Goal: Transaction & Acquisition: Purchase product/service

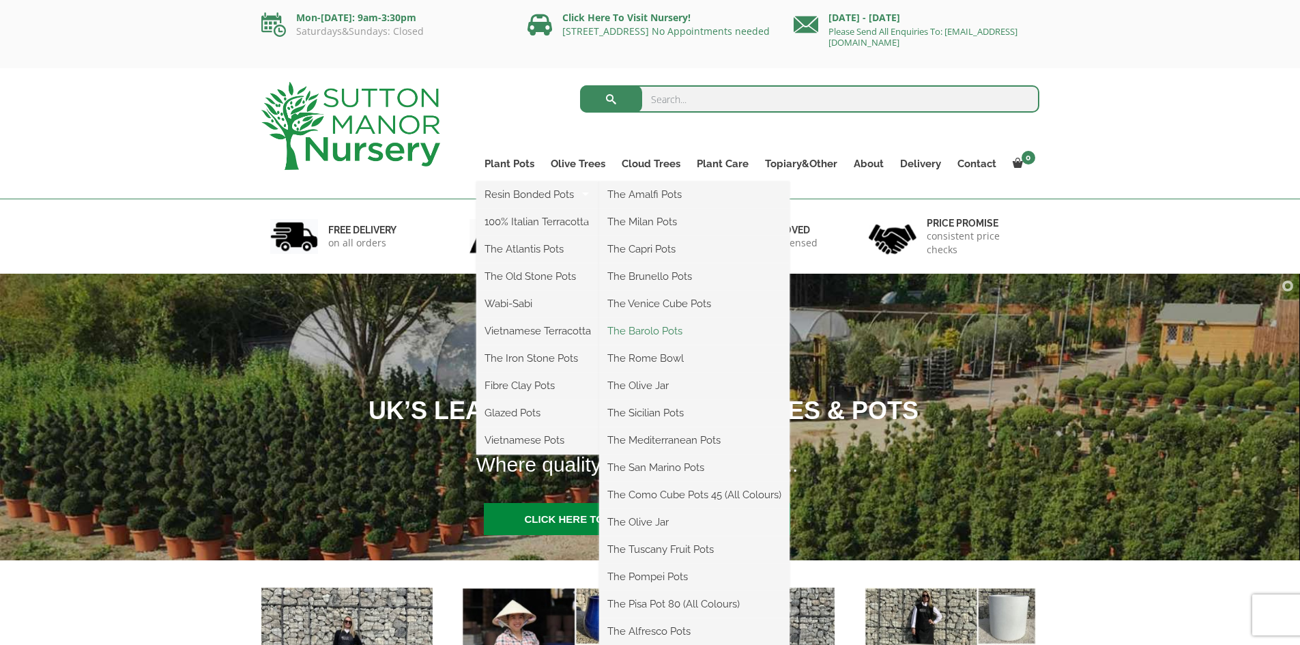
click at [665, 322] on link "The Barolo Pots" at bounding box center [694, 331] width 190 height 20
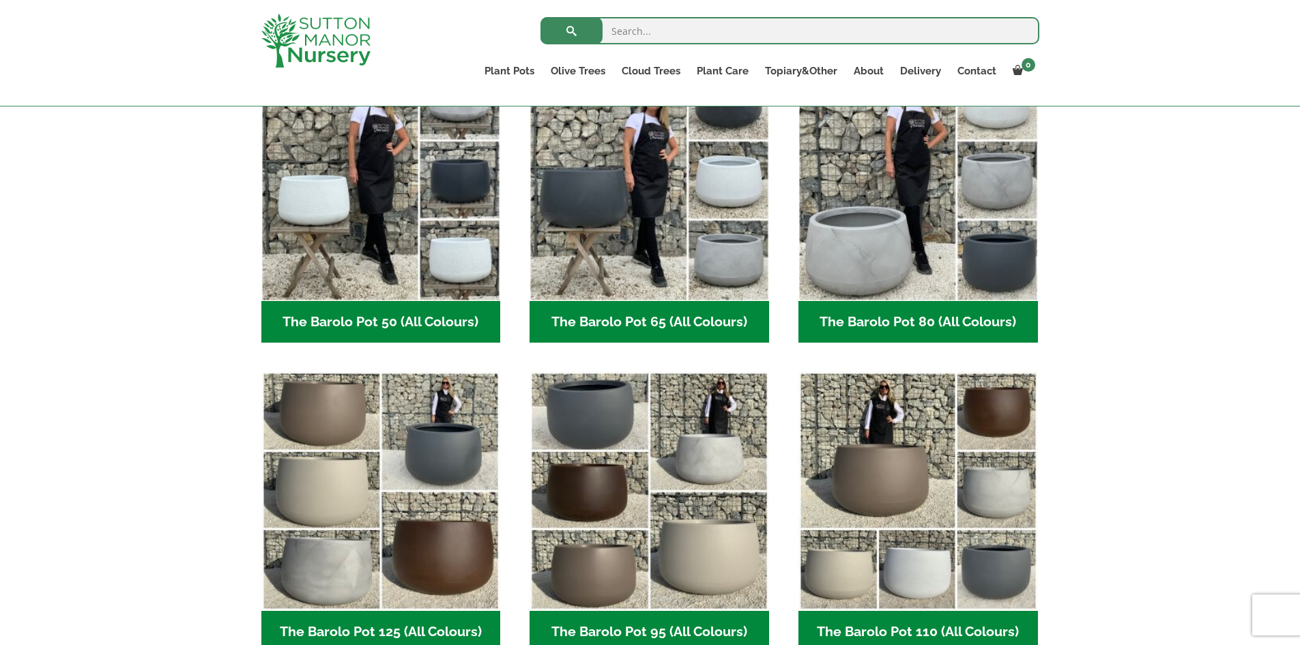
scroll to position [409, 0]
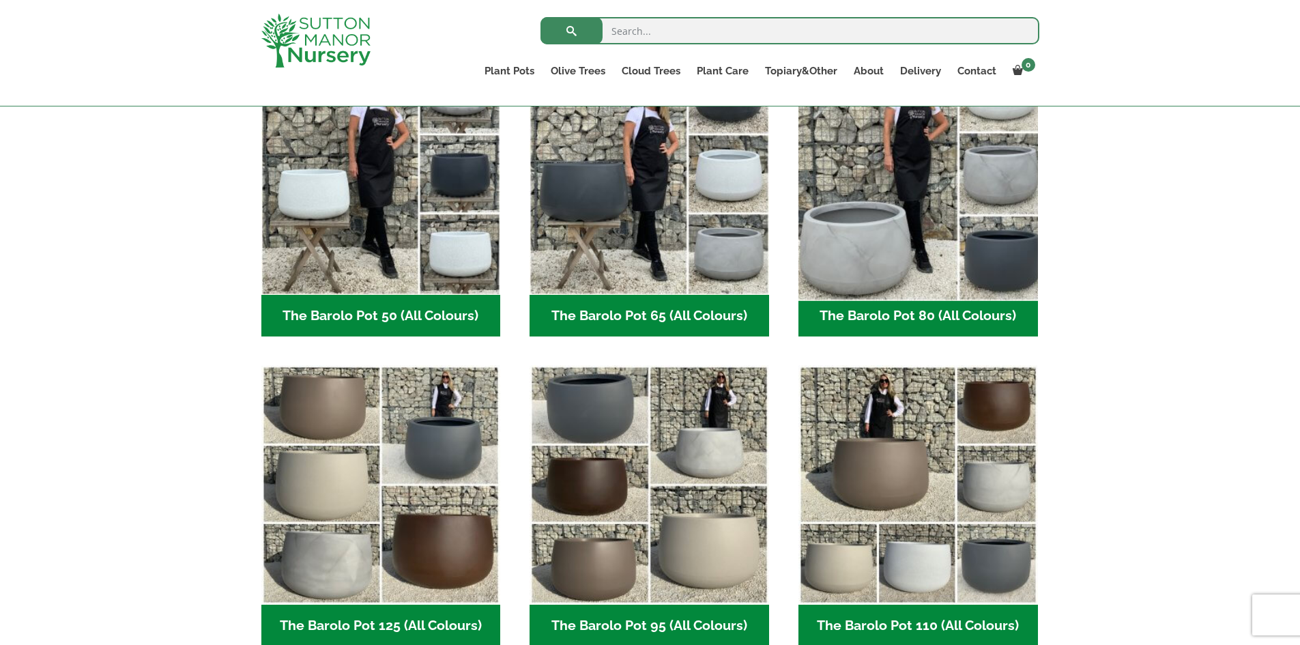
click at [911, 231] on img "Visit product category The Barolo Pot 80 (All Colours)" at bounding box center [917, 174] width 251 height 251
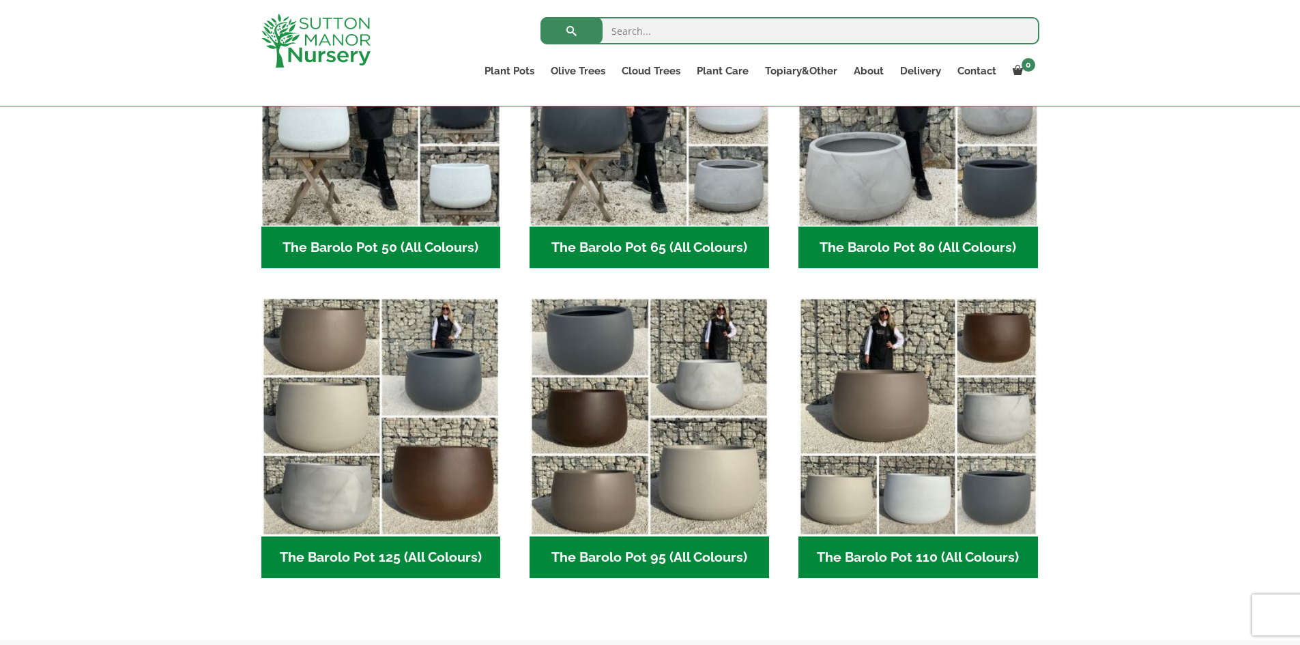
scroll to position [546, 0]
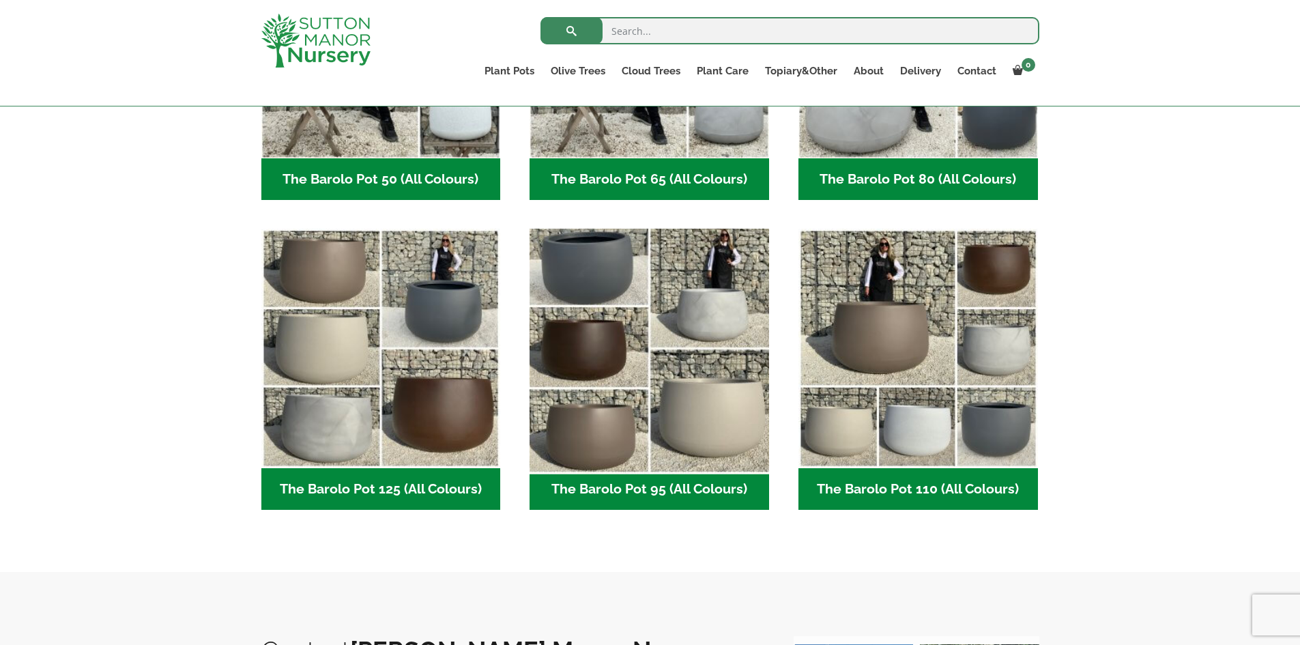
click at [607, 297] on img "Visit product category The Barolo Pot 95 (All Colours)" at bounding box center [649, 348] width 251 height 251
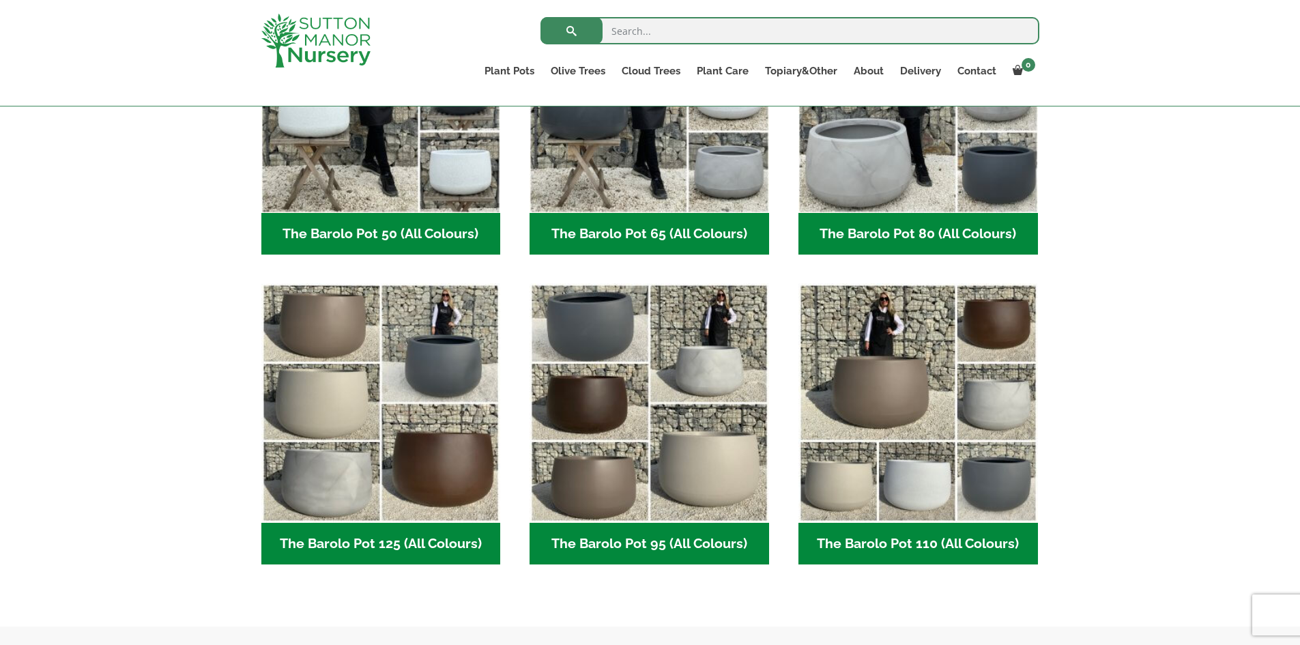
scroll to position [409, 0]
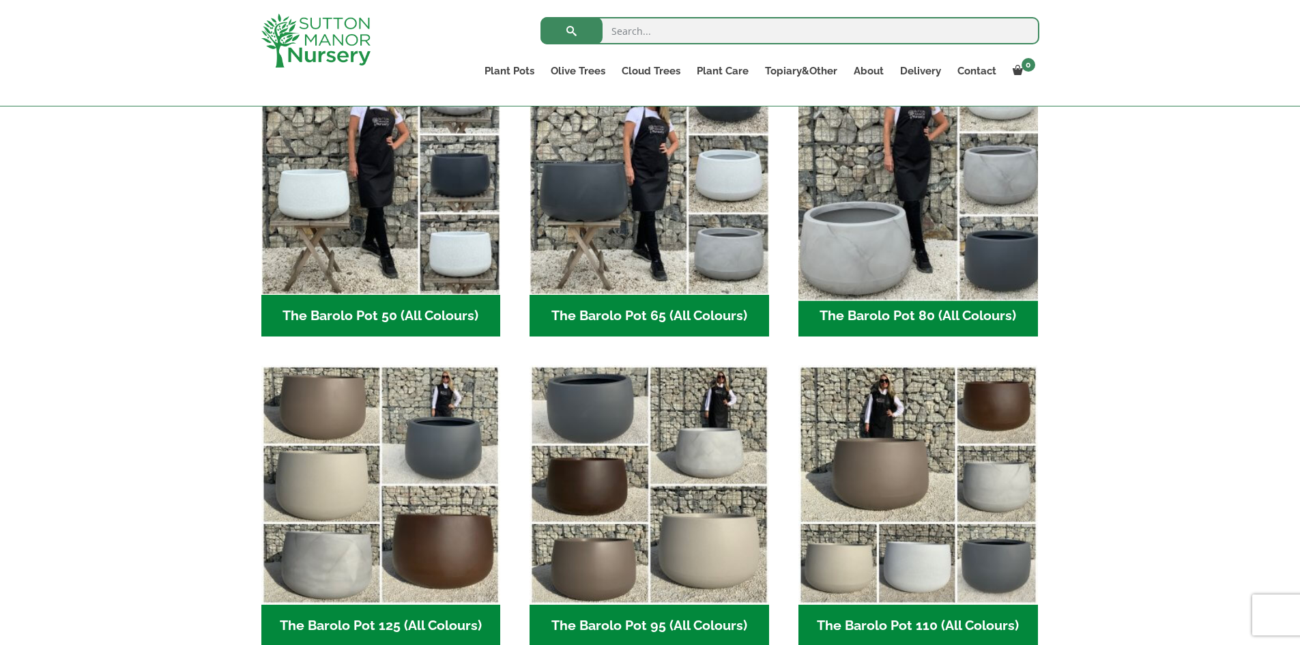
click at [892, 201] on img "Visit product category The Barolo Pot 80 (All Colours)" at bounding box center [917, 174] width 251 height 251
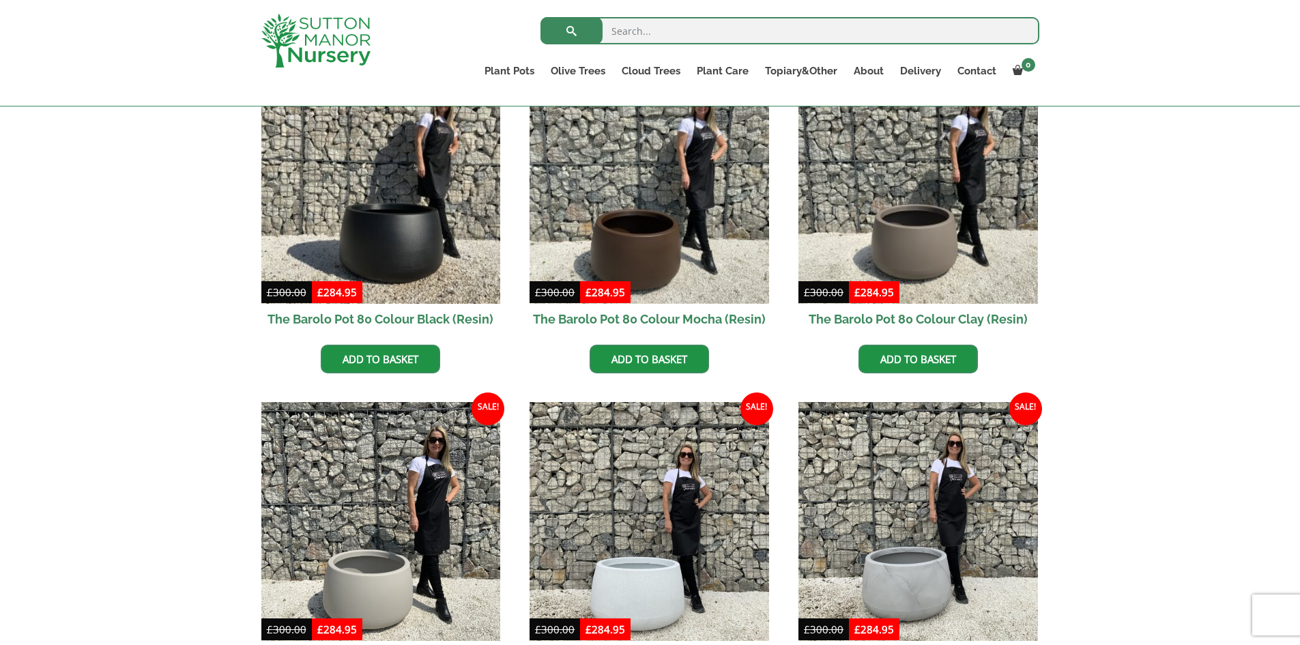
scroll to position [409, 0]
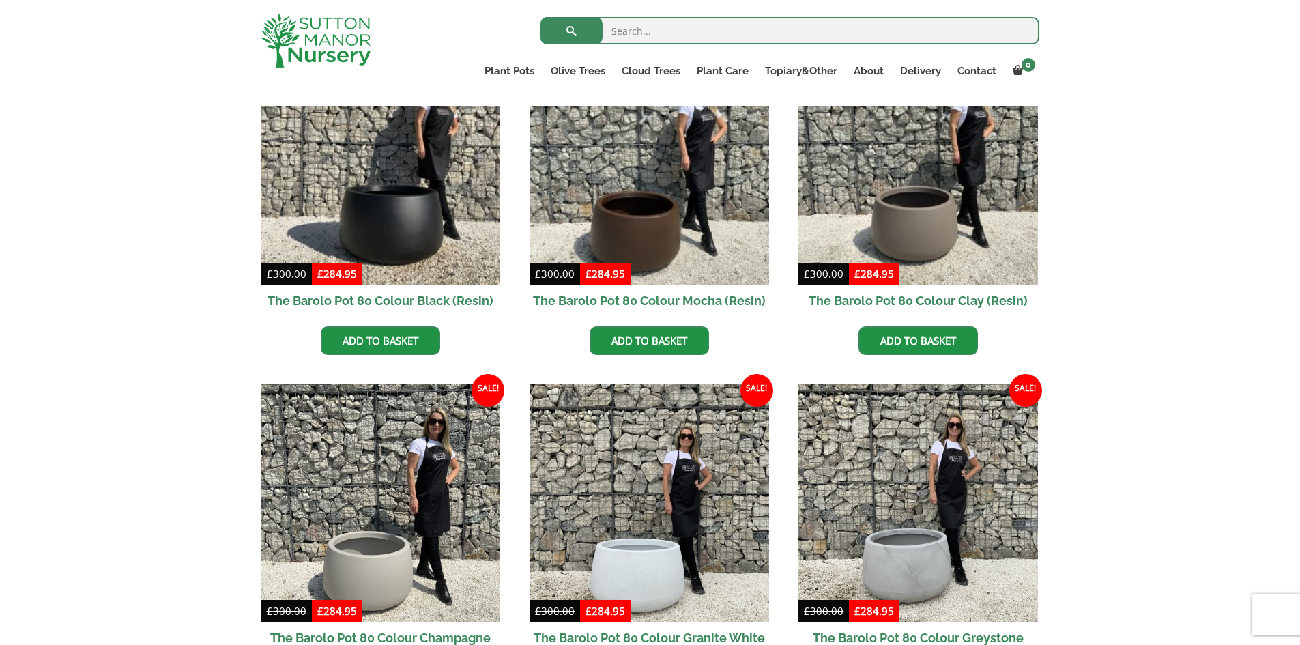
click at [48, 325] on div "The Barolo Pots The Barolo Pot 110 (All Colours) The Barolo Pot 95 (All Colours…" at bounding box center [650, 549] width 1300 height 1156
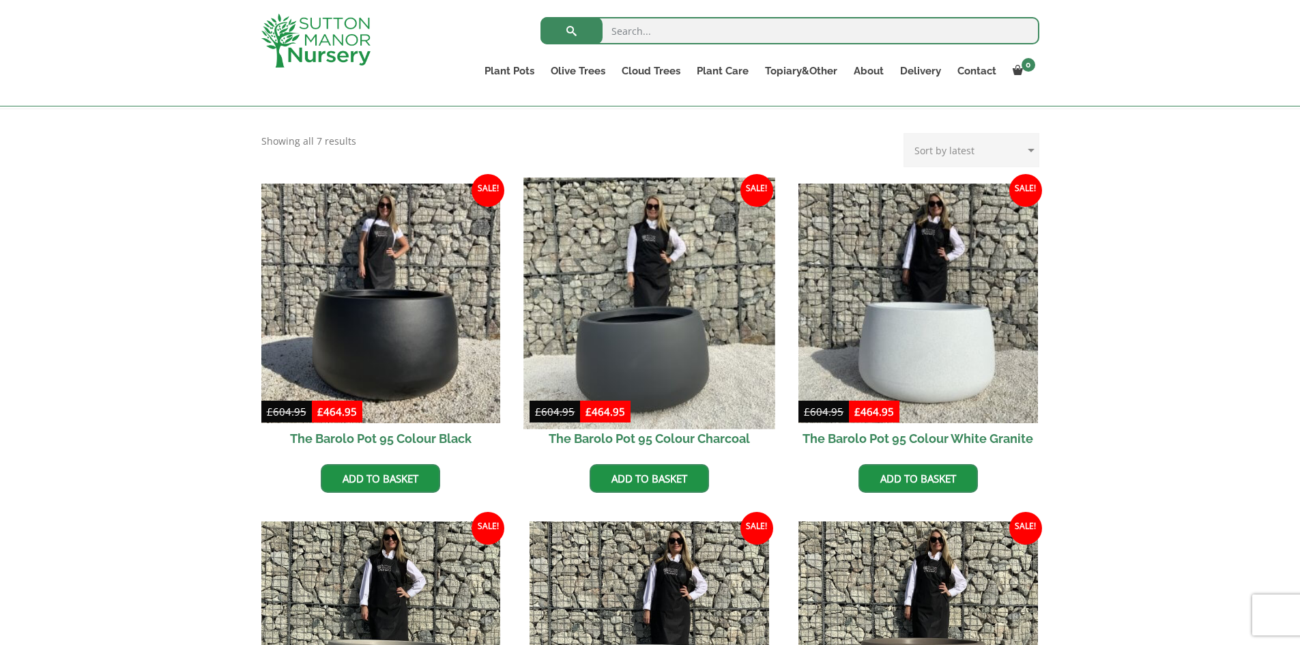
scroll to position [273, 0]
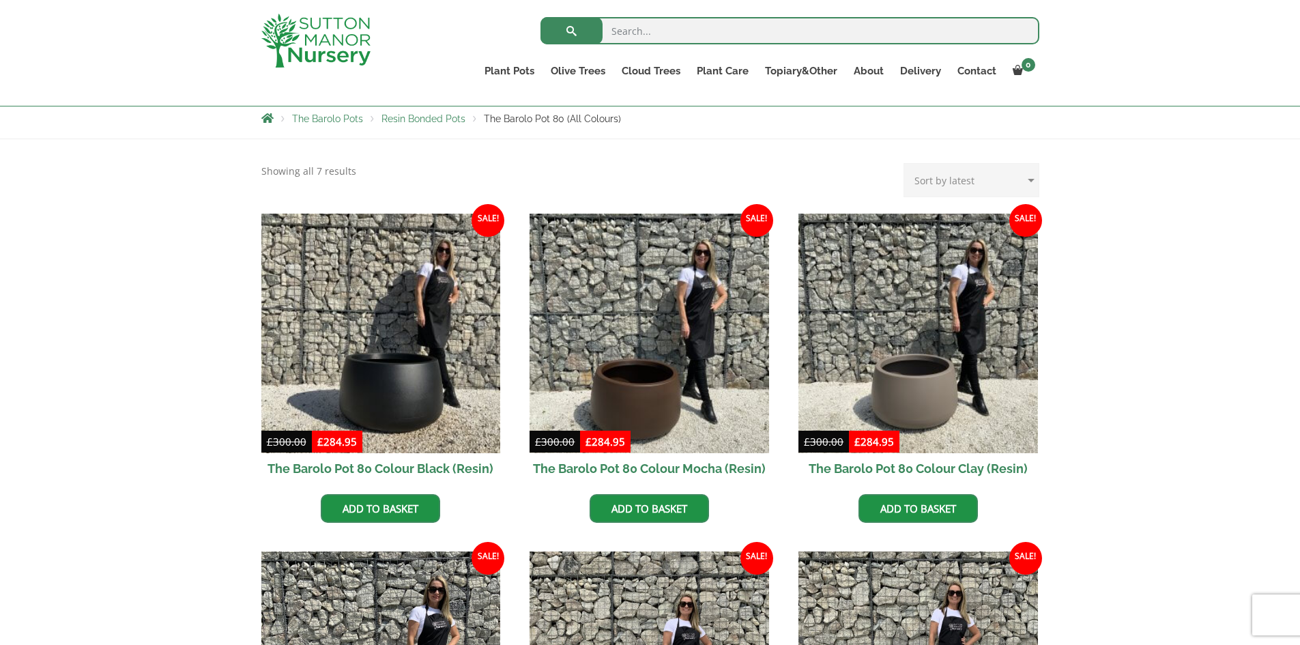
scroll to position [273, 0]
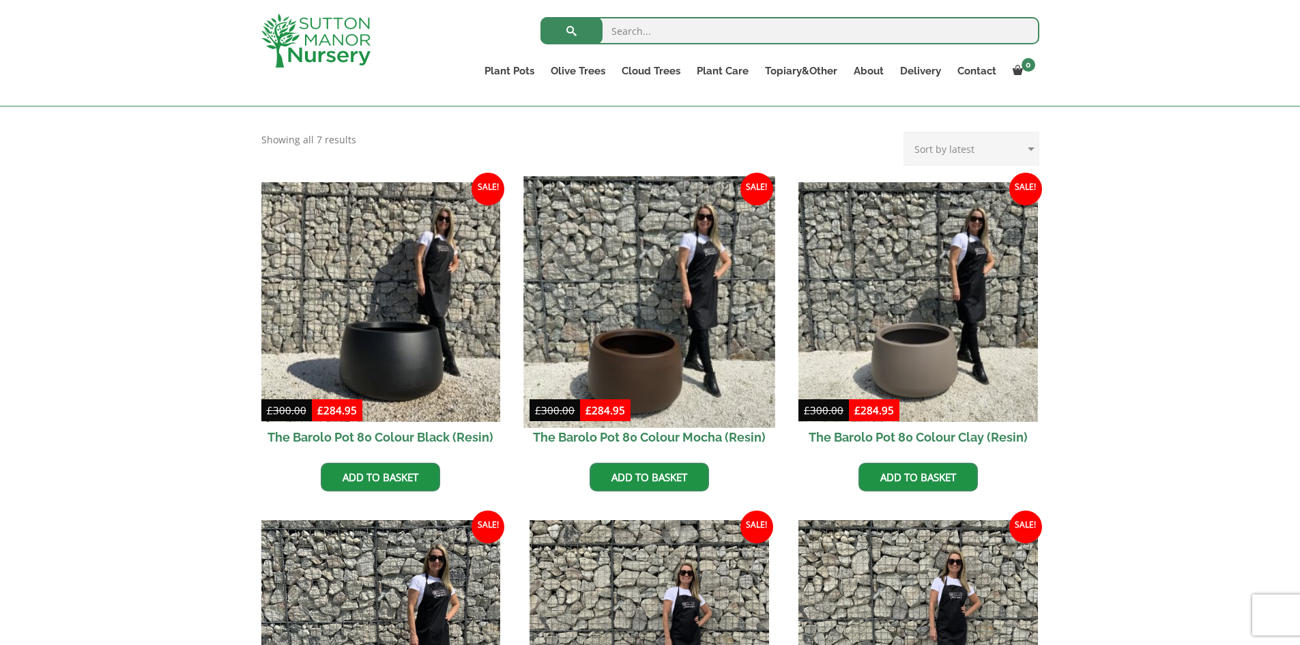
click at [642, 284] on img at bounding box center [649, 301] width 251 height 251
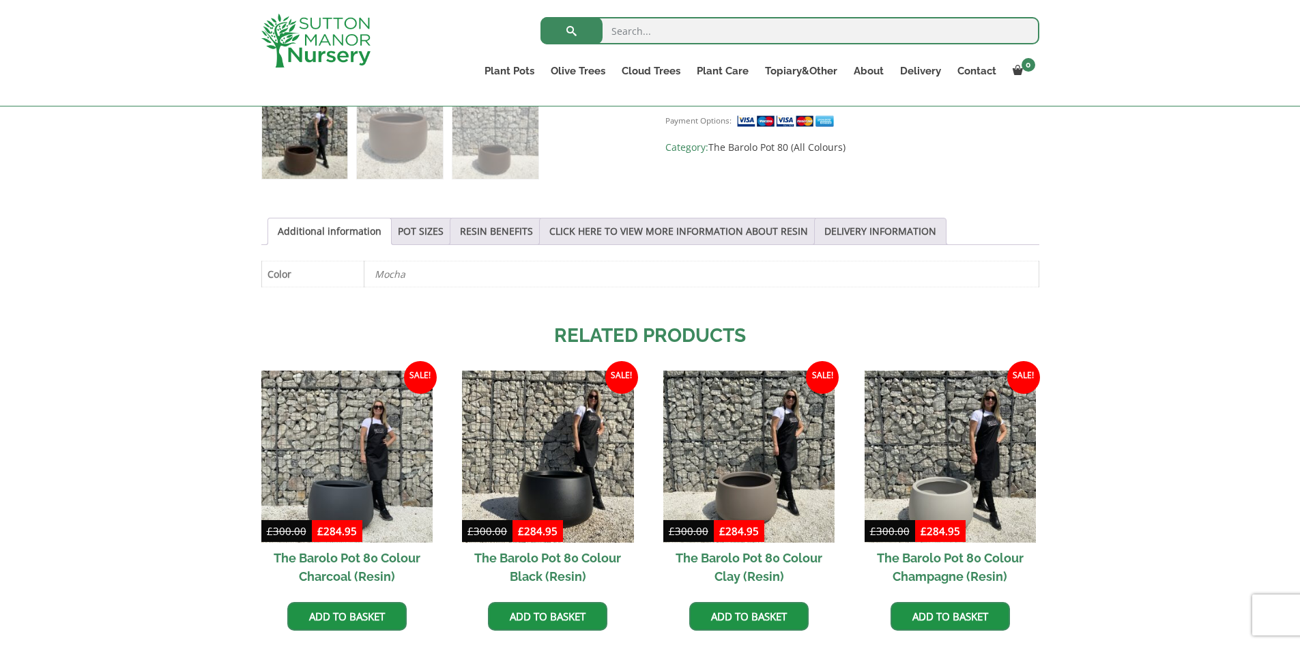
scroll to position [614, 0]
click at [422, 229] on link "POT SIZES" at bounding box center [421, 232] width 46 height 26
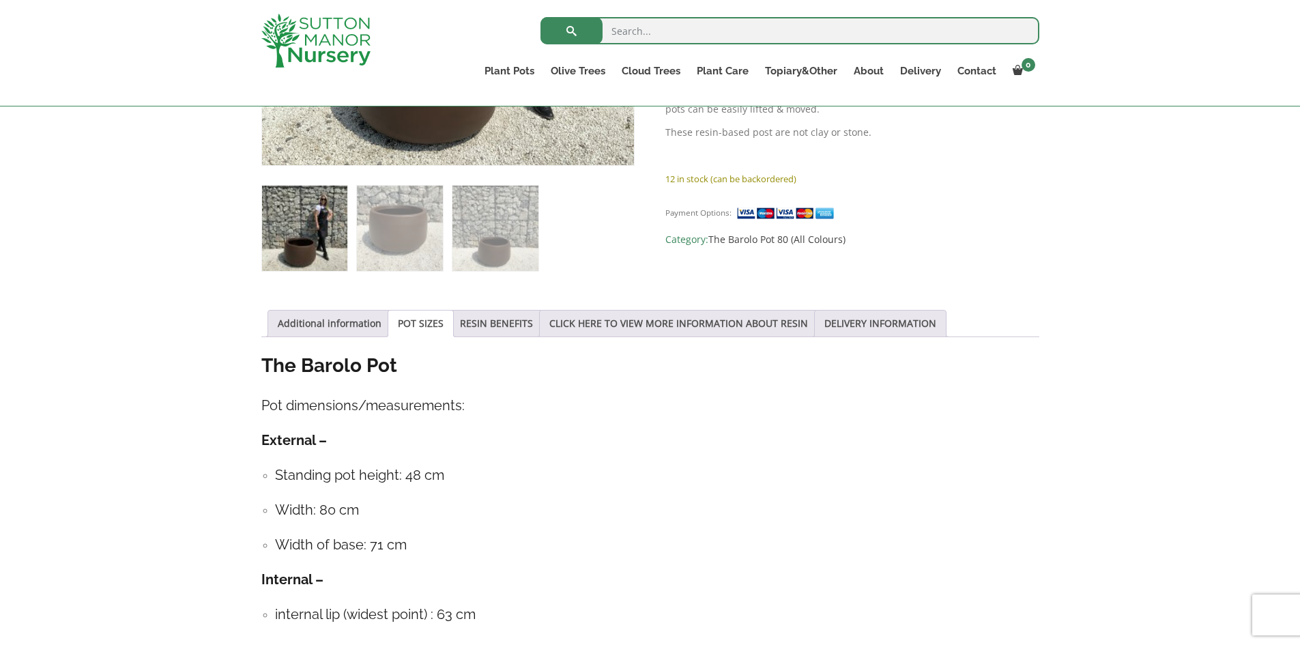
scroll to position [546, 0]
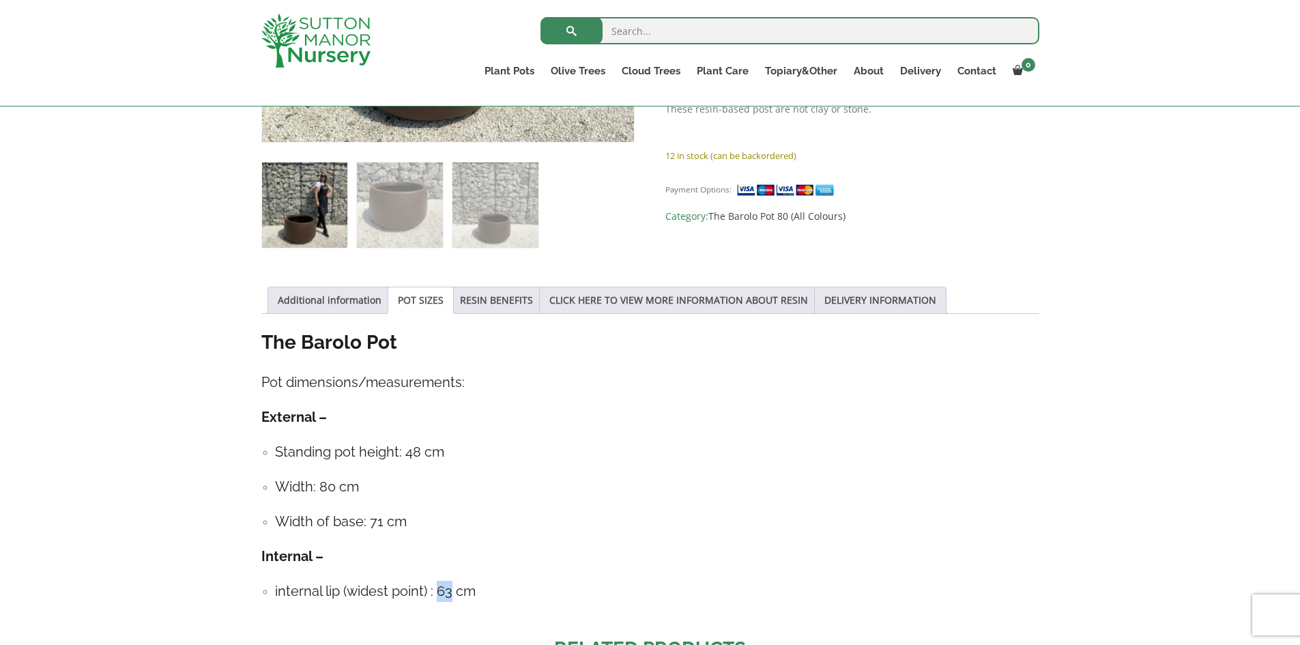
drag, startPoint x: 437, startPoint y: 594, endPoint x: 453, endPoint y: 598, distance: 16.2
click at [453, 598] on h4 "internal lip (widest point) : 63 cm" at bounding box center [657, 591] width 764 height 21
click at [610, 564] on h4 "Internal –" at bounding box center [650, 556] width 778 height 21
click at [287, 59] on img at bounding box center [315, 41] width 109 height 54
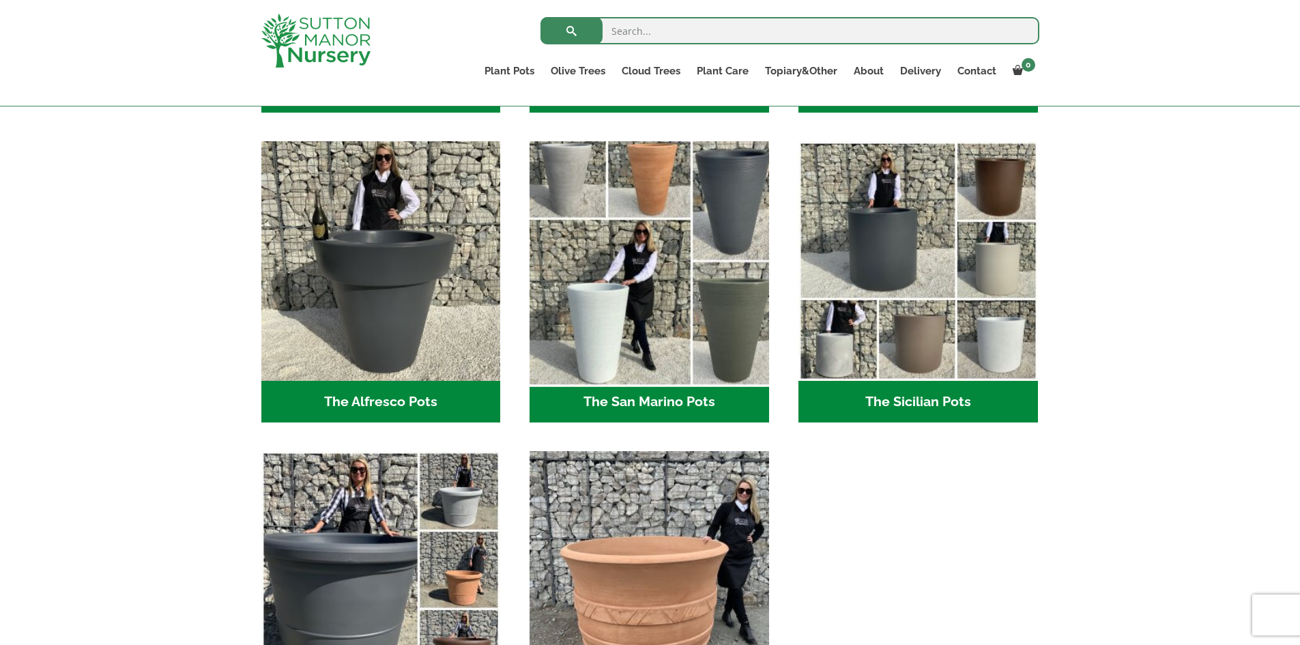
scroll to position [1501, 0]
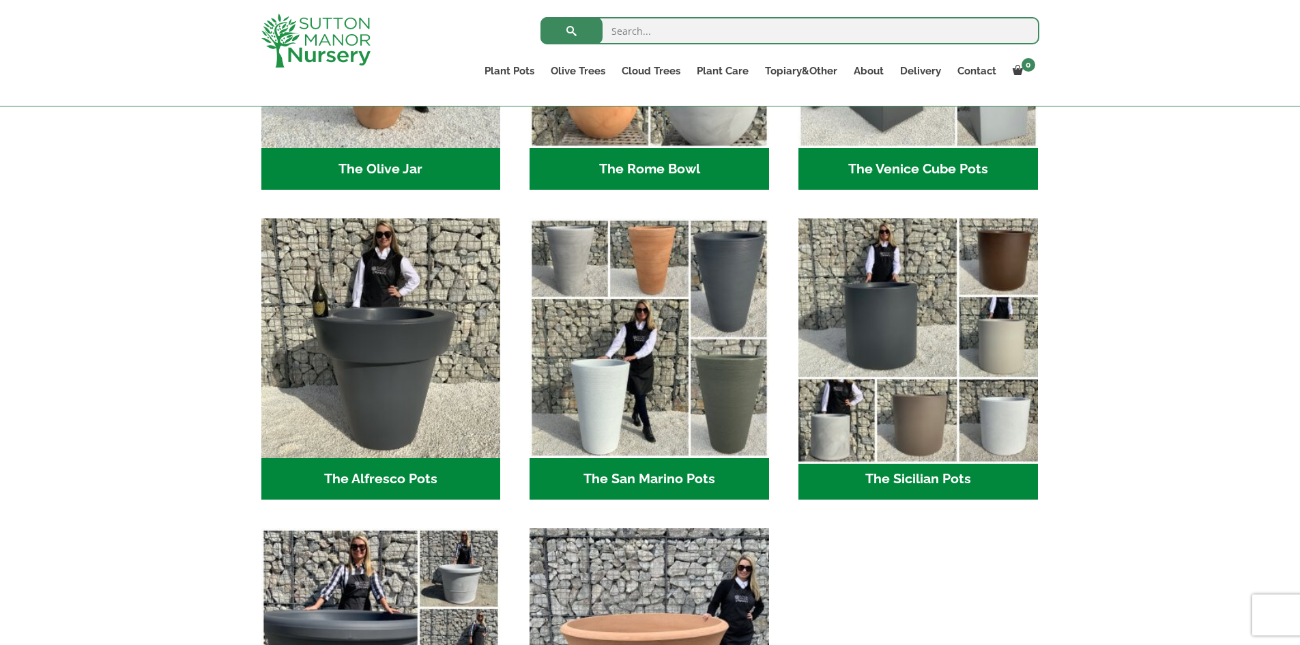
click at [895, 313] on img "Visit product category The Sicilian Pots" at bounding box center [917, 338] width 251 height 251
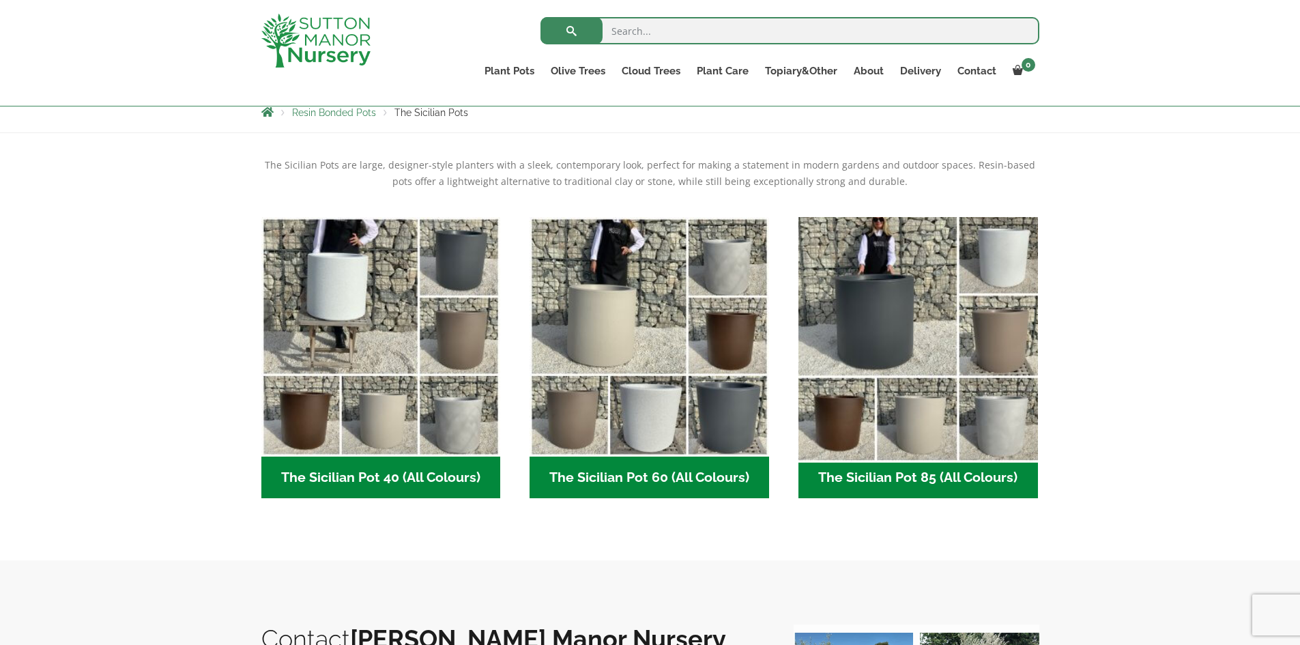
scroll to position [273, 0]
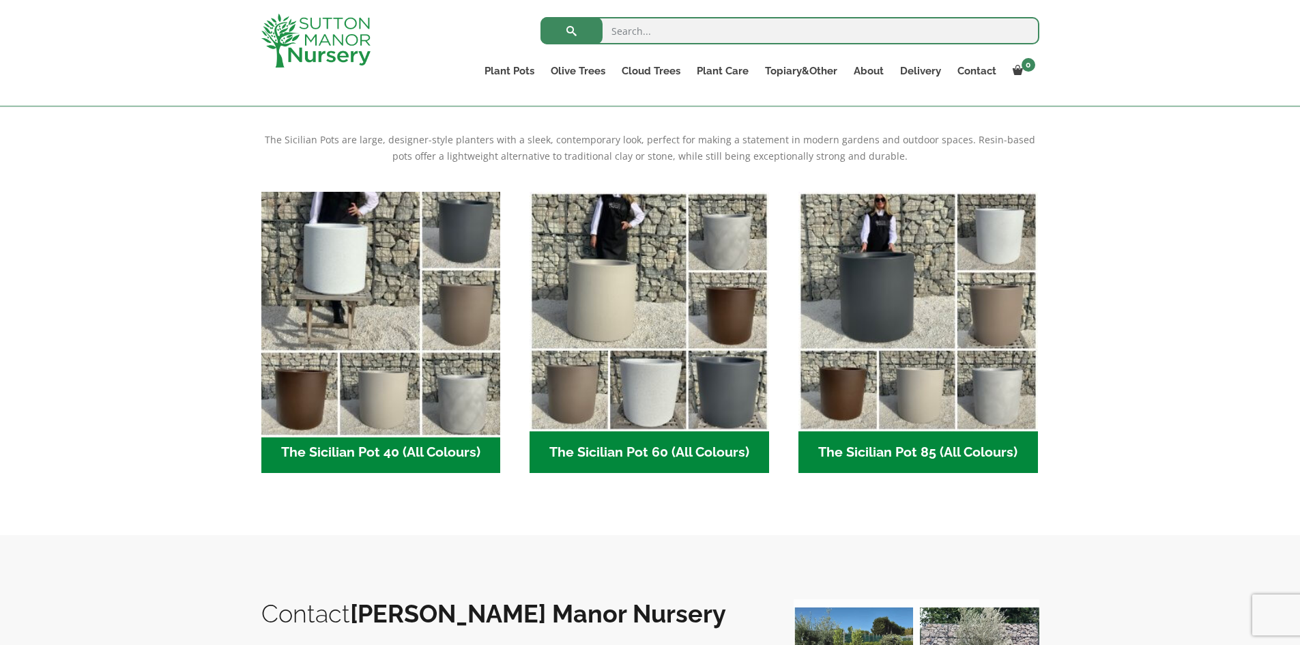
click at [444, 304] on img "Visit product category The Sicilian Pot 40 (All Colours)" at bounding box center [380, 311] width 251 height 251
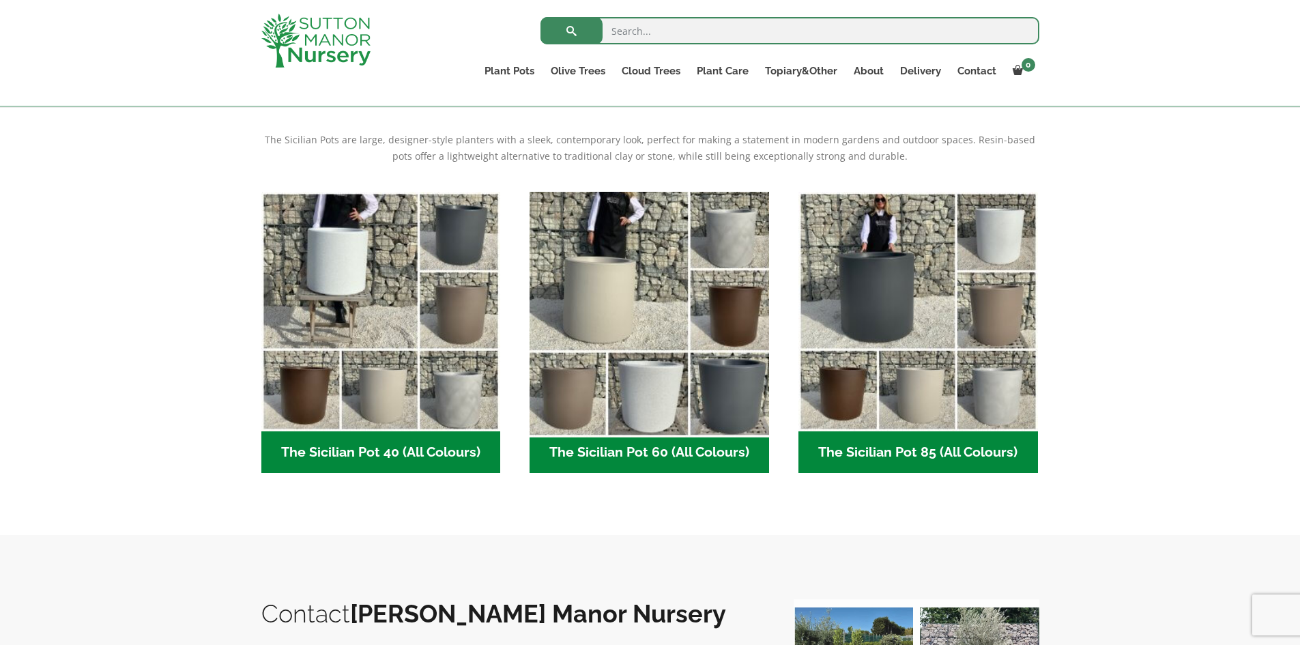
click at [687, 379] on img "Visit product category The Sicilian Pot 60 (All Colours)" at bounding box center [649, 311] width 251 height 251
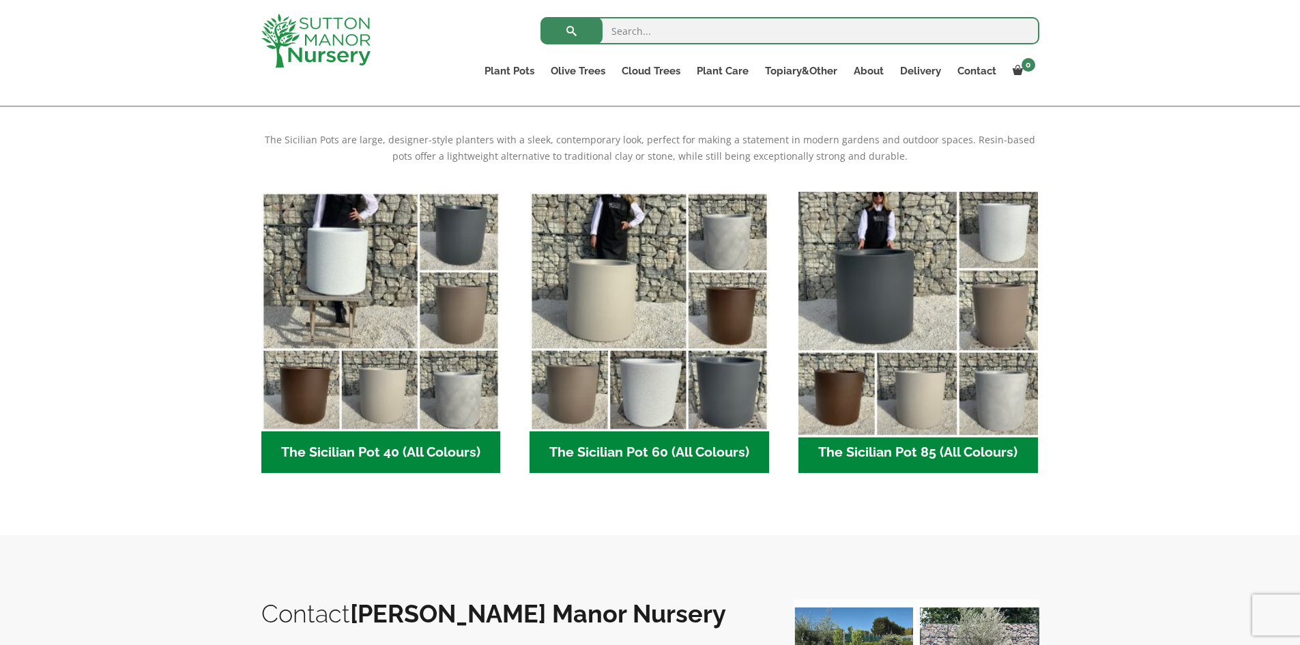
click at [1032, 267] on img "Visit product category The Sicilian Pot 85 (All Colours)" at bounding box center [917, 311] width 251 height 251
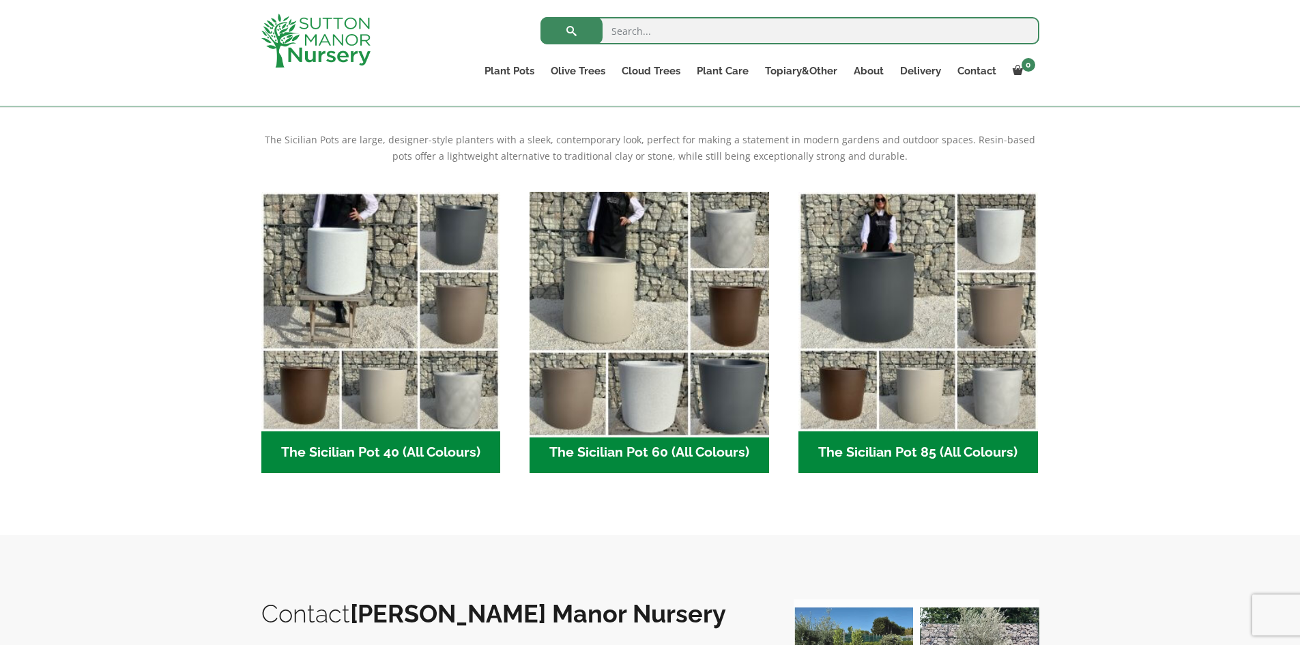
click at [631, 358] on img "Visit product category The Sicilian Pot 60 (All Colours)" at bounding box center [649, 311] width 251 height 251
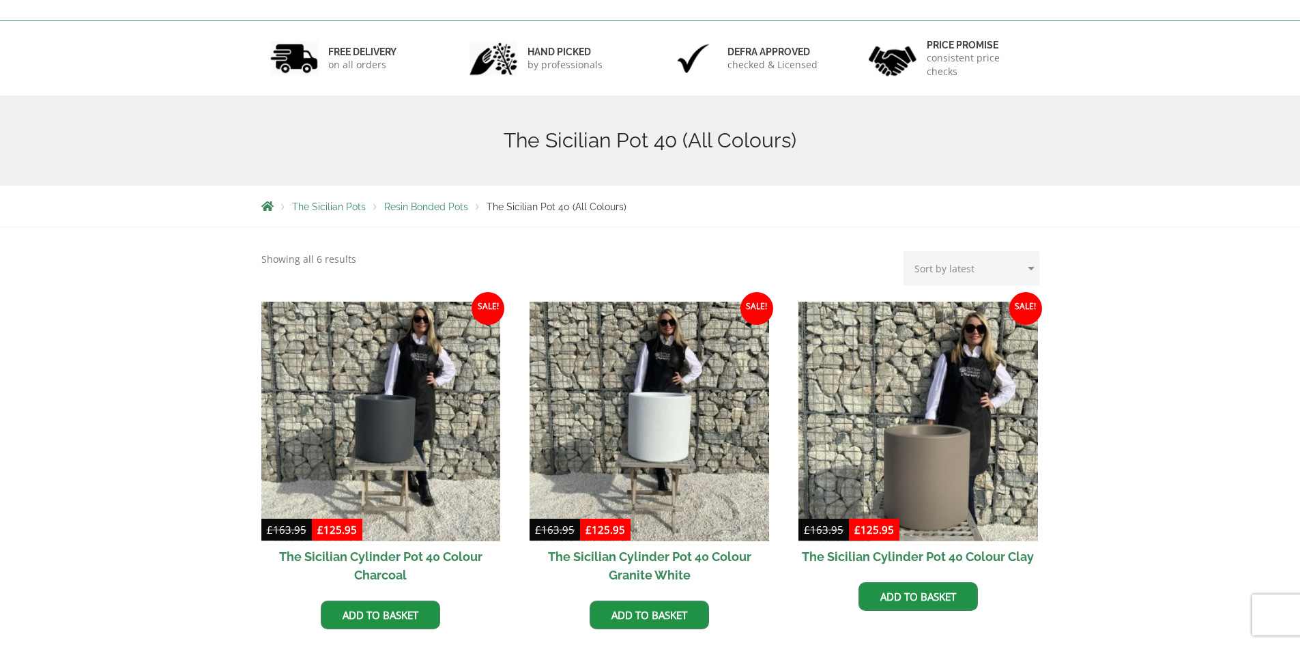
scroll to position [205, 0]
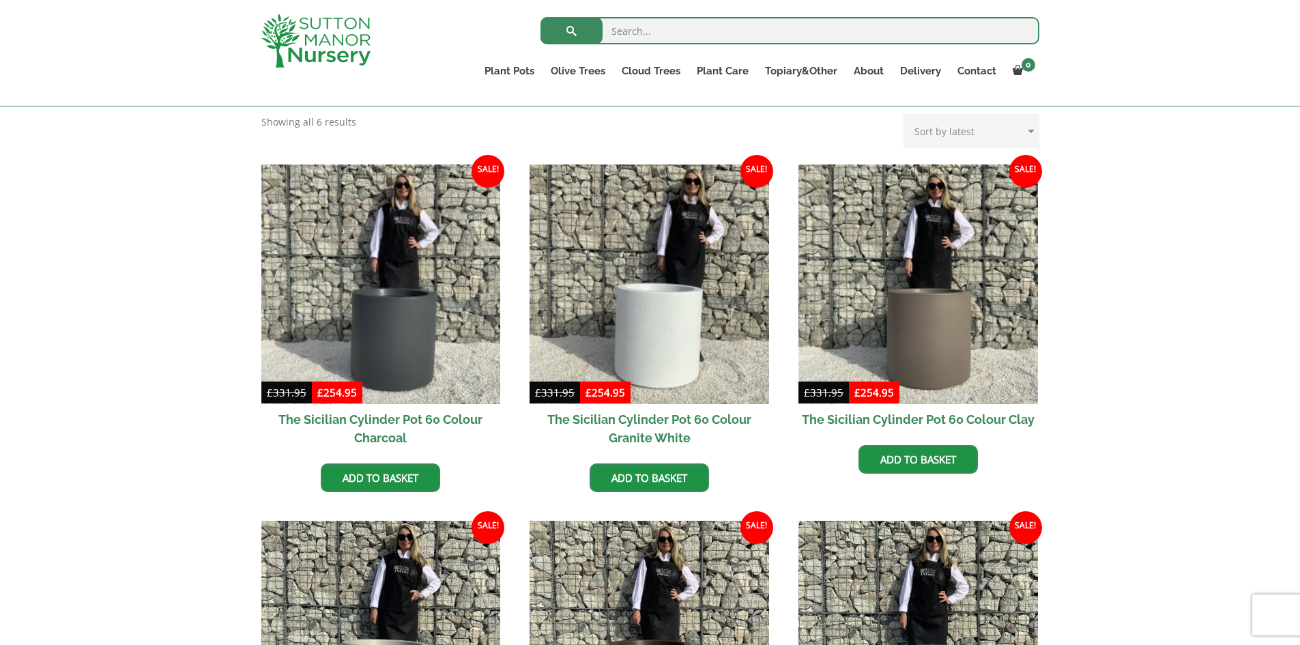
scroll to position [341, 0]
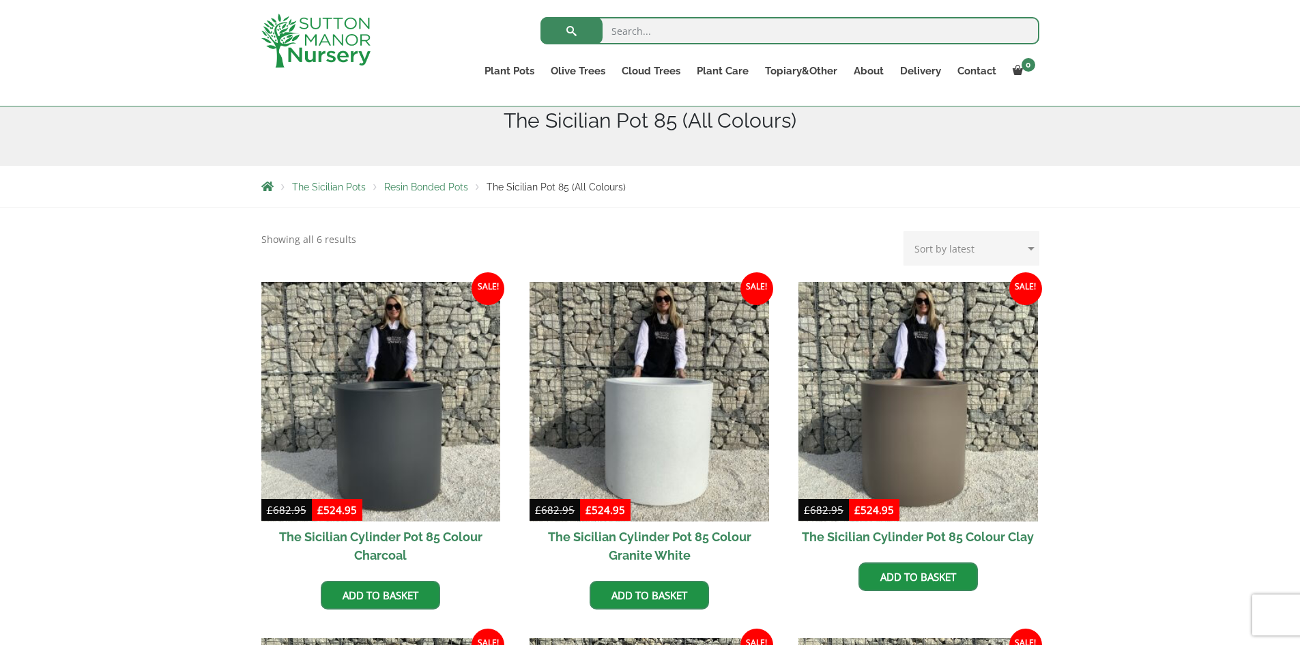
scroll to position [205, 0]
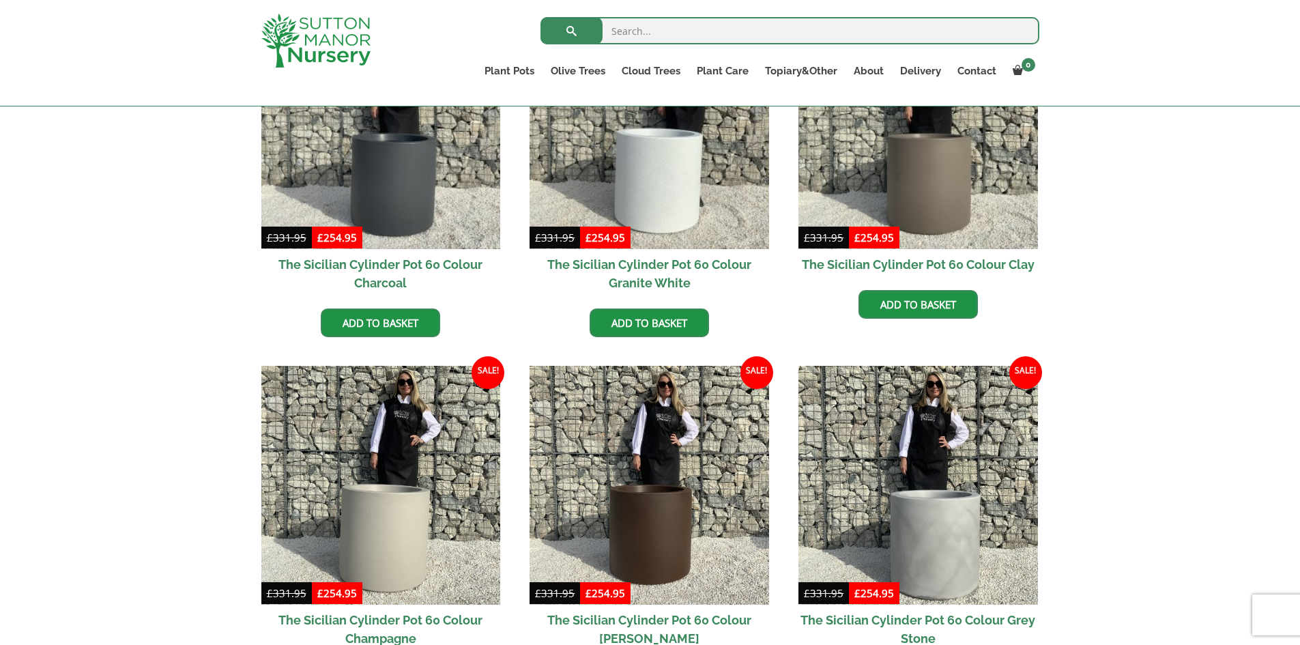
scroll to position [478, 0]
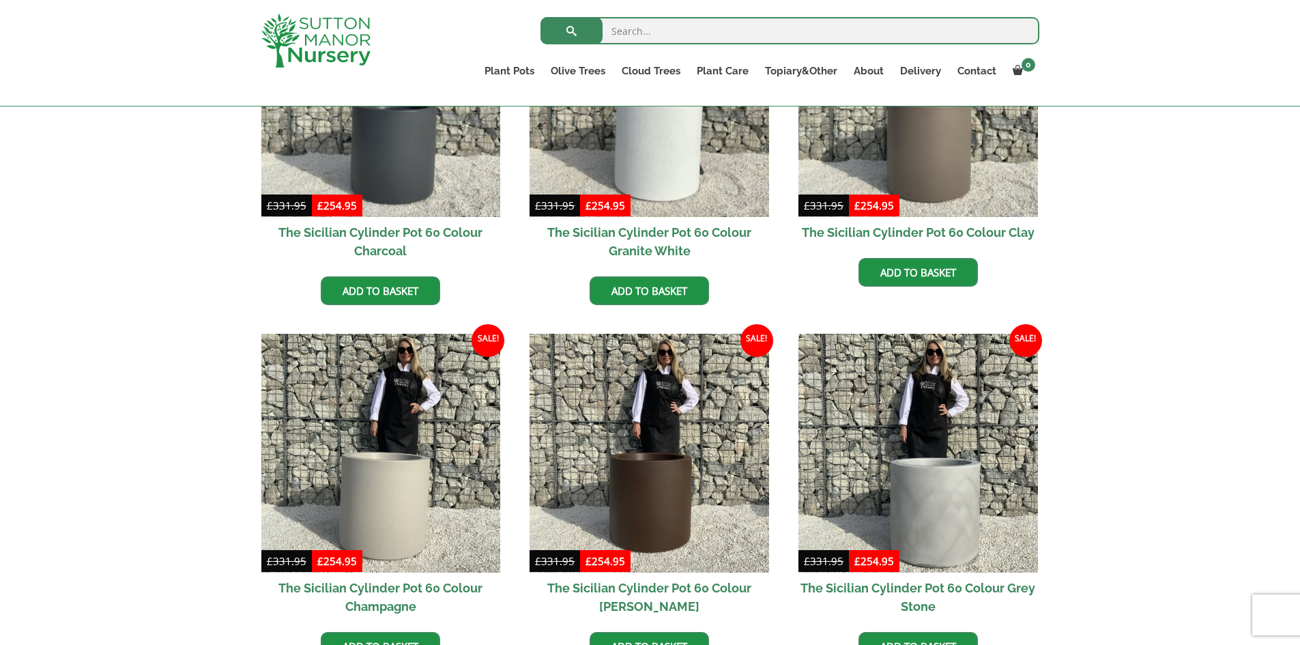
click at [589, 444] on img at bounding box center [648, 453] width 239 height 239
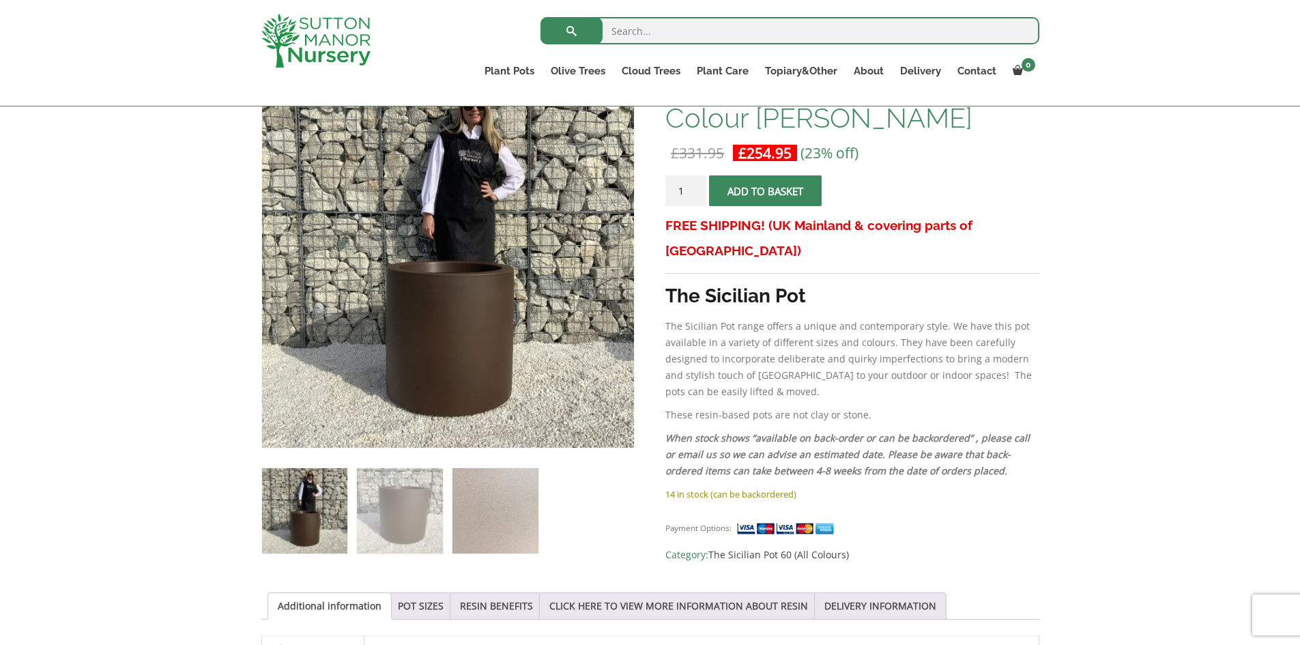
scroll to position [341, 0]
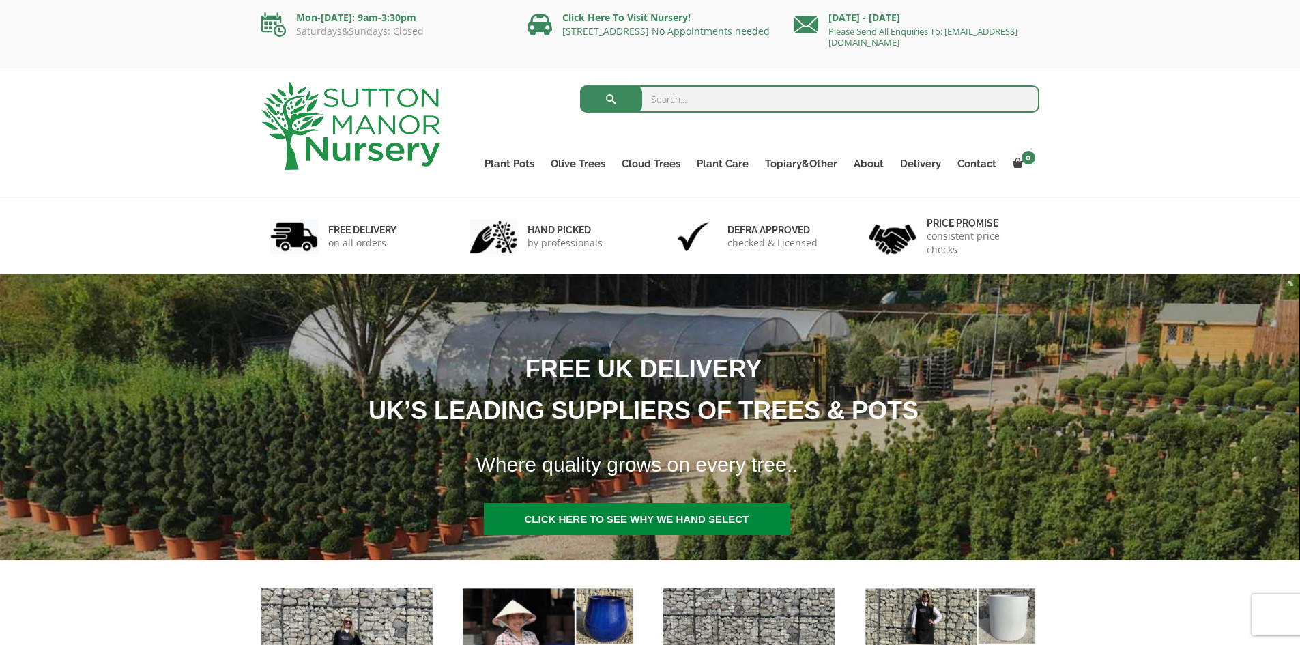
drag, startPoint x: 731, startPoint y: 86, endPoint x: 745, endPoint y: 79, distance: 15.9
click at [731, 86] on input "search" at bounding box center [809, 98] width 459 height 27
type input "hanoi"
click at [580, 85] on button "submit" at bounding box center [611, 98] width 62 height 27
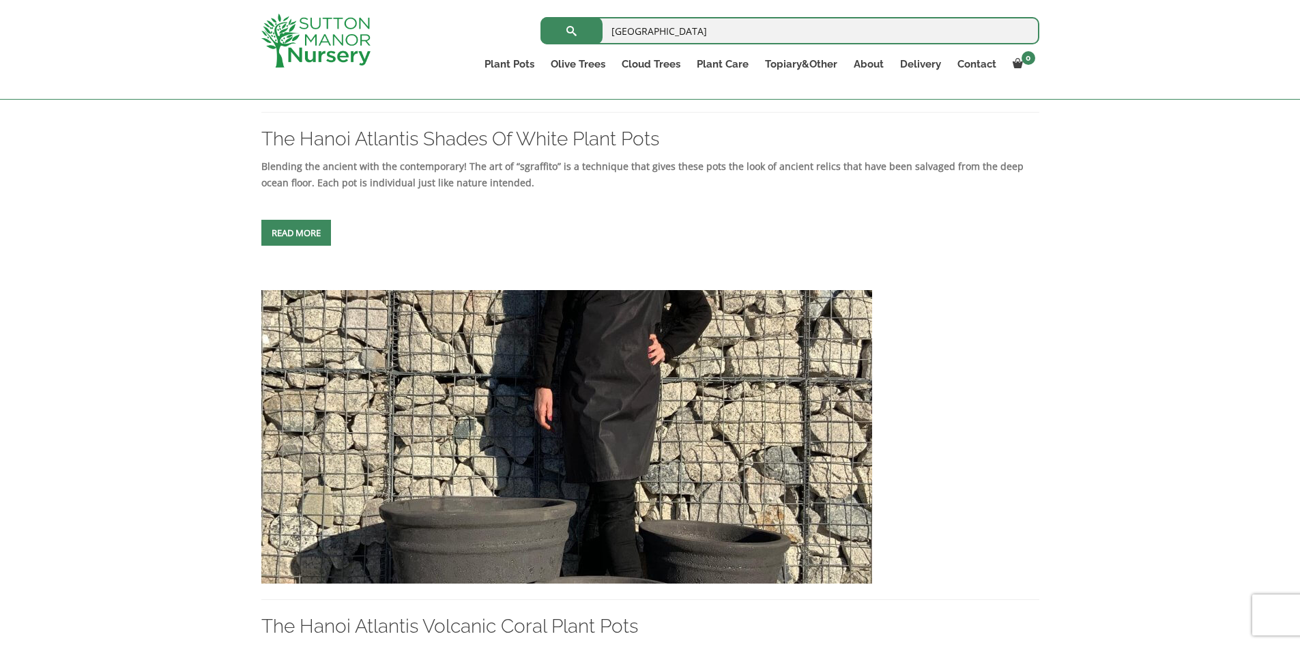
scroll to position [1296, 0]
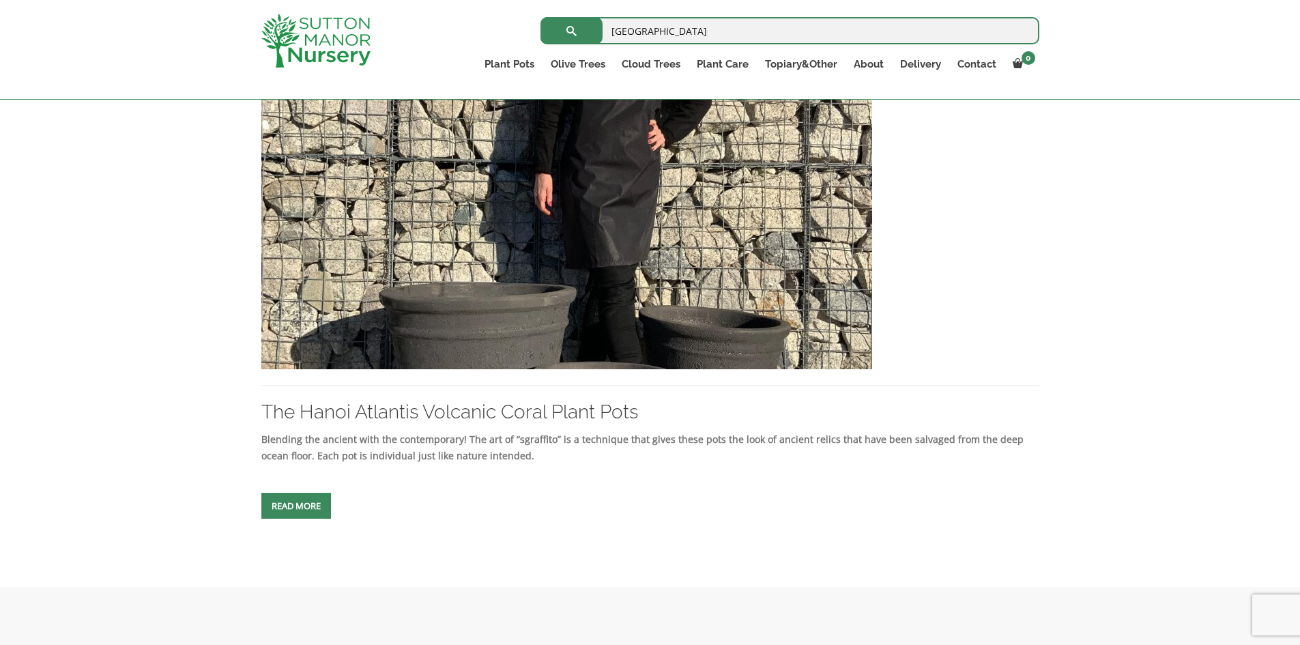
click at [495, 284] on img at bounding box center [566, 222] width 611 height 293
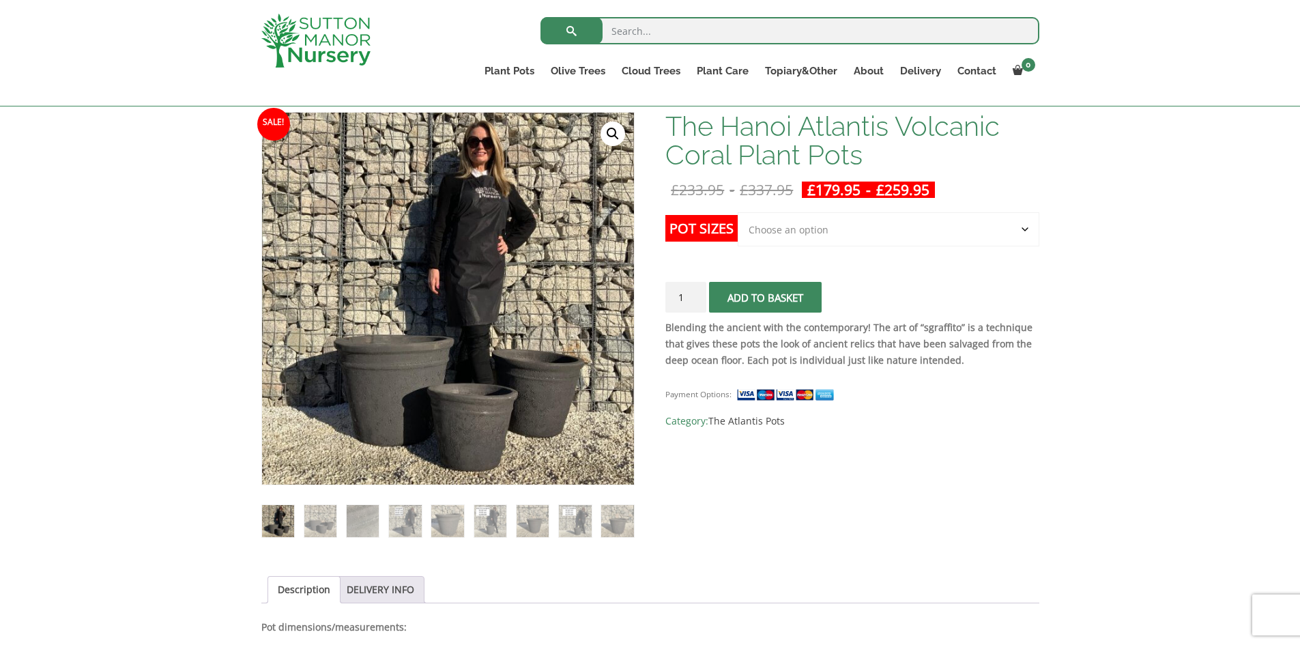
scroll to position [136, 0]
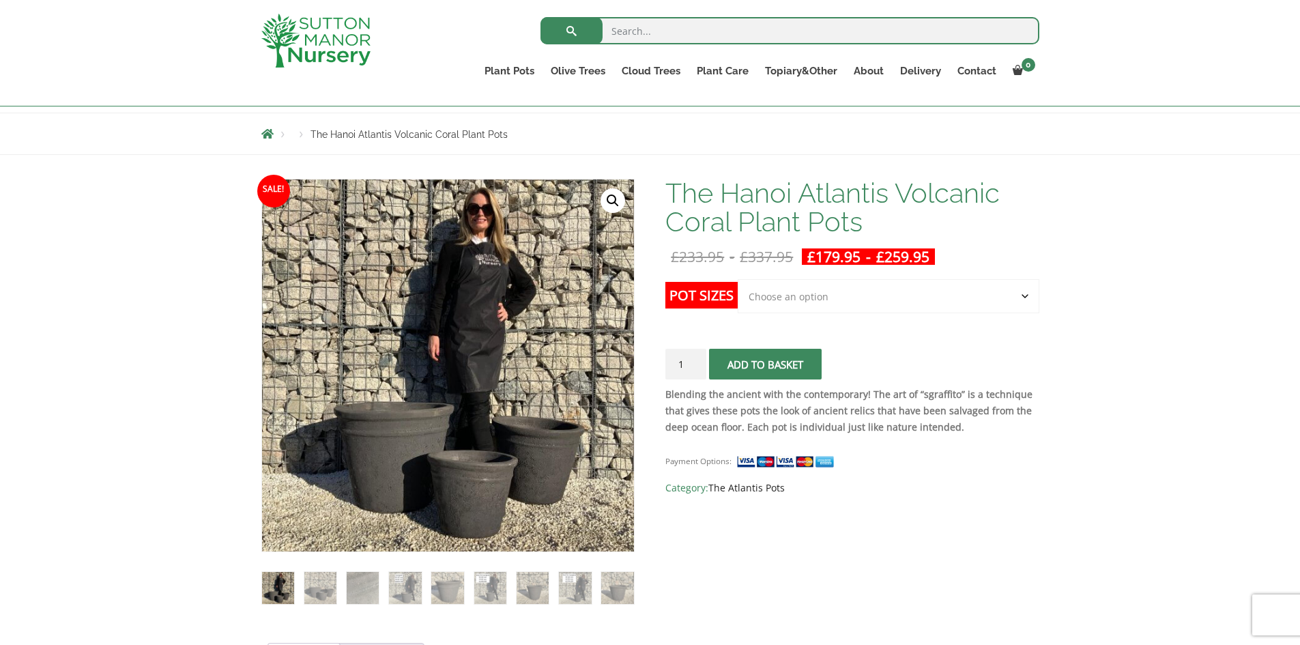
click at [738, 489] on link "The Atlantis Pots" at bounding box center [746, 487] width 76 height 13
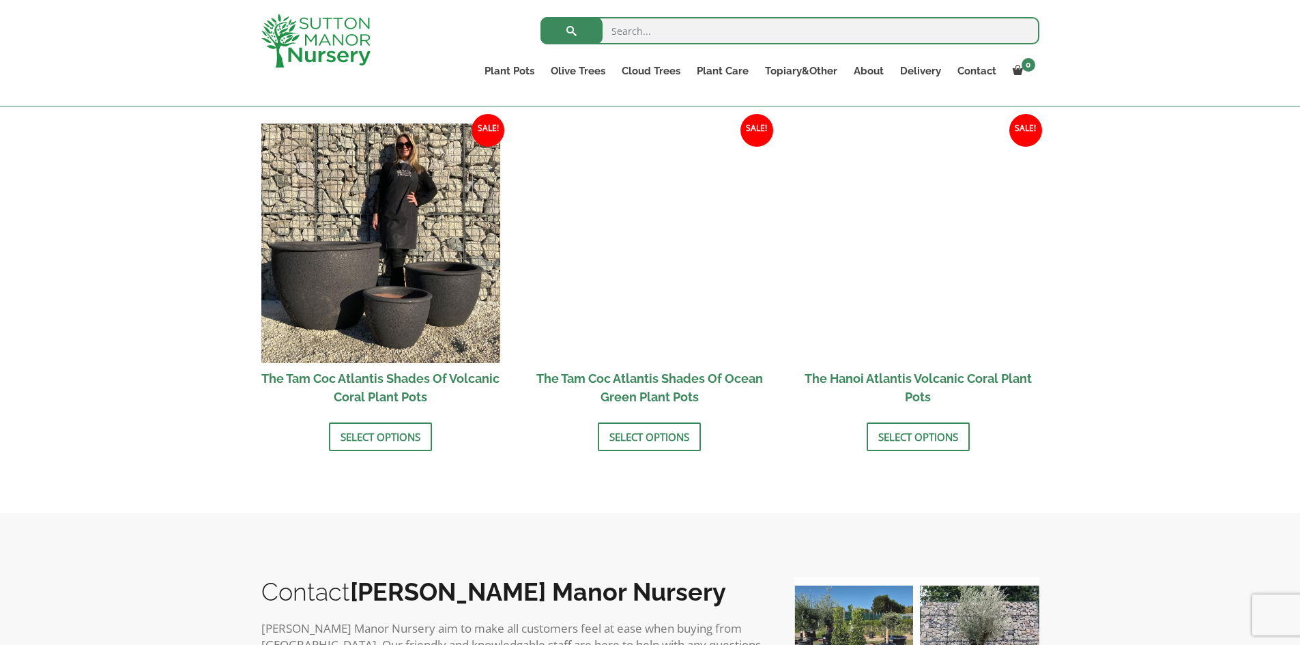
scroll to position [1160, 0]
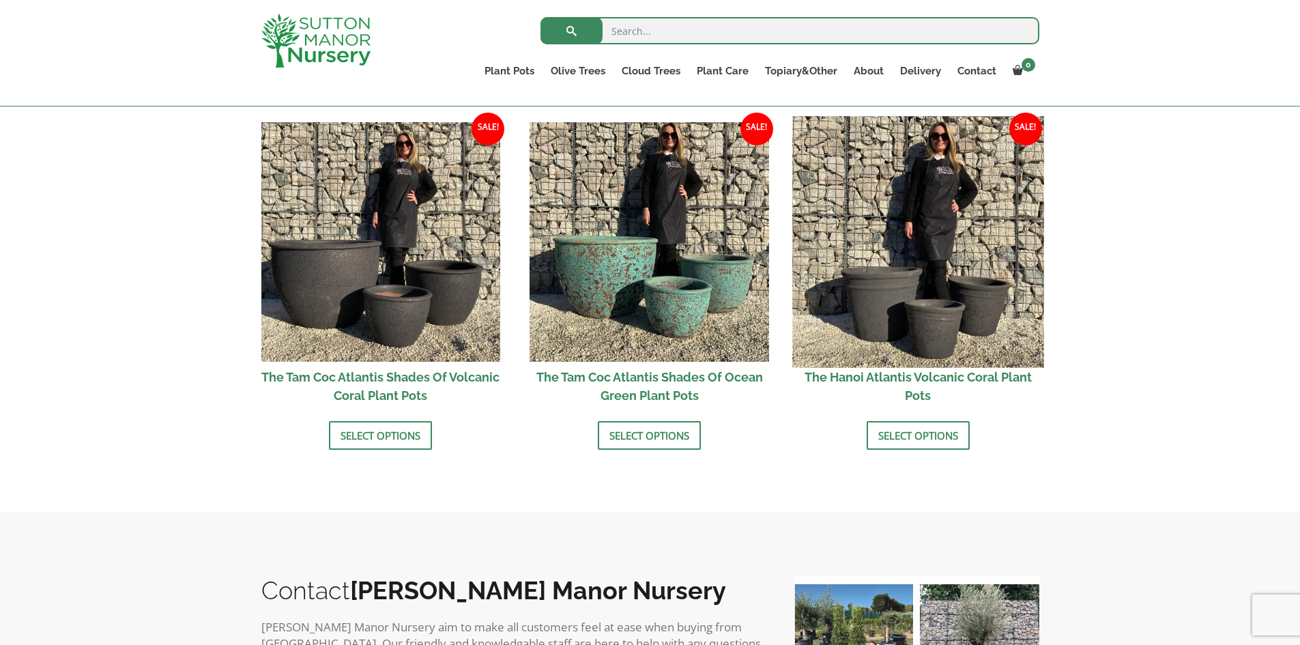
click at [948, 334] on img at bounding box center [917, 241] width 251 height 251
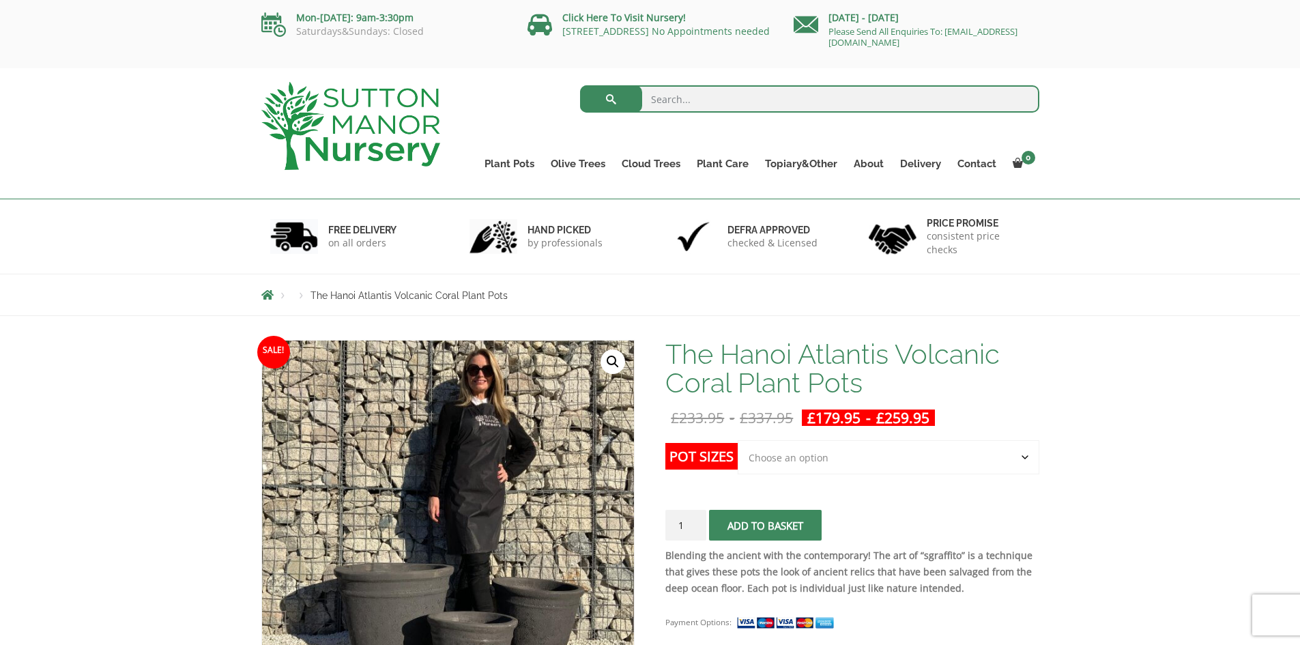
click at [937, 443] on select "Choose an option Click here to buy the 3rd to Largest Pot In The Picture Click …" at bounding box center [888, 457] width 301 height 34
click at [738, 440] on select "Choose an option Click here to buy the 3rd to Largest Pot In The Picture Click …" at bounding box center [888, 457] width 301 height 34
select select "Click here to buy the 2nd to Largest Pot In The Picture"
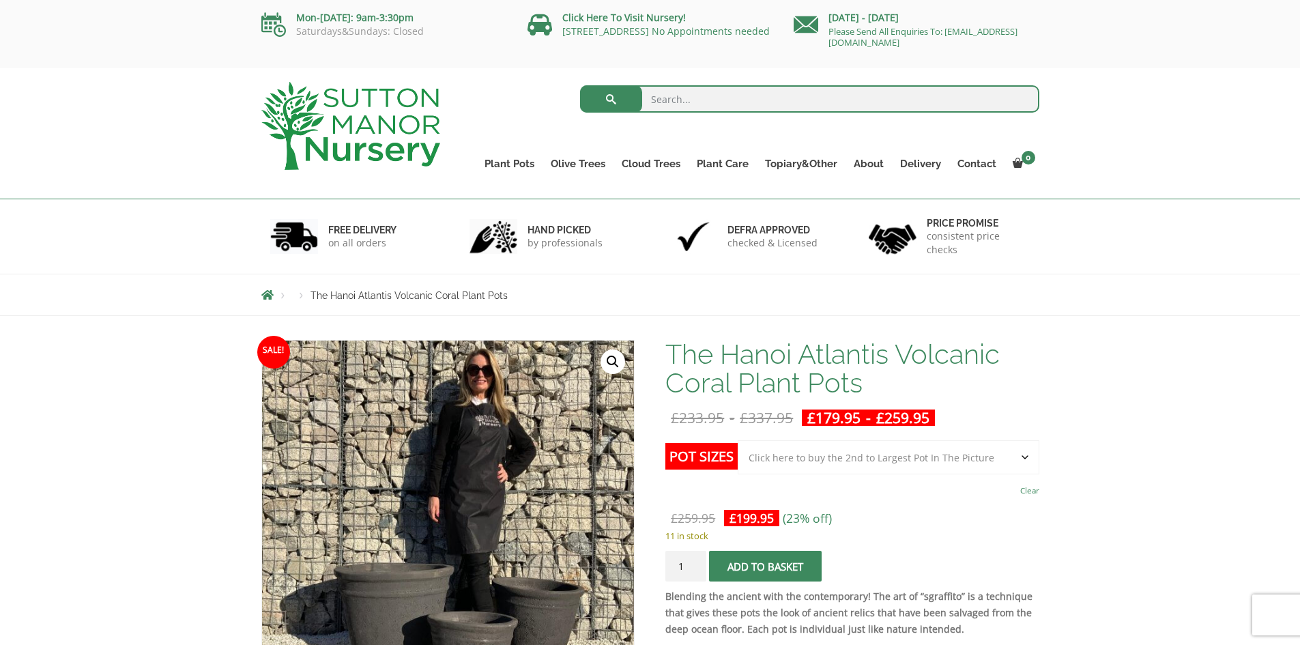
scroll to position [68, 0]
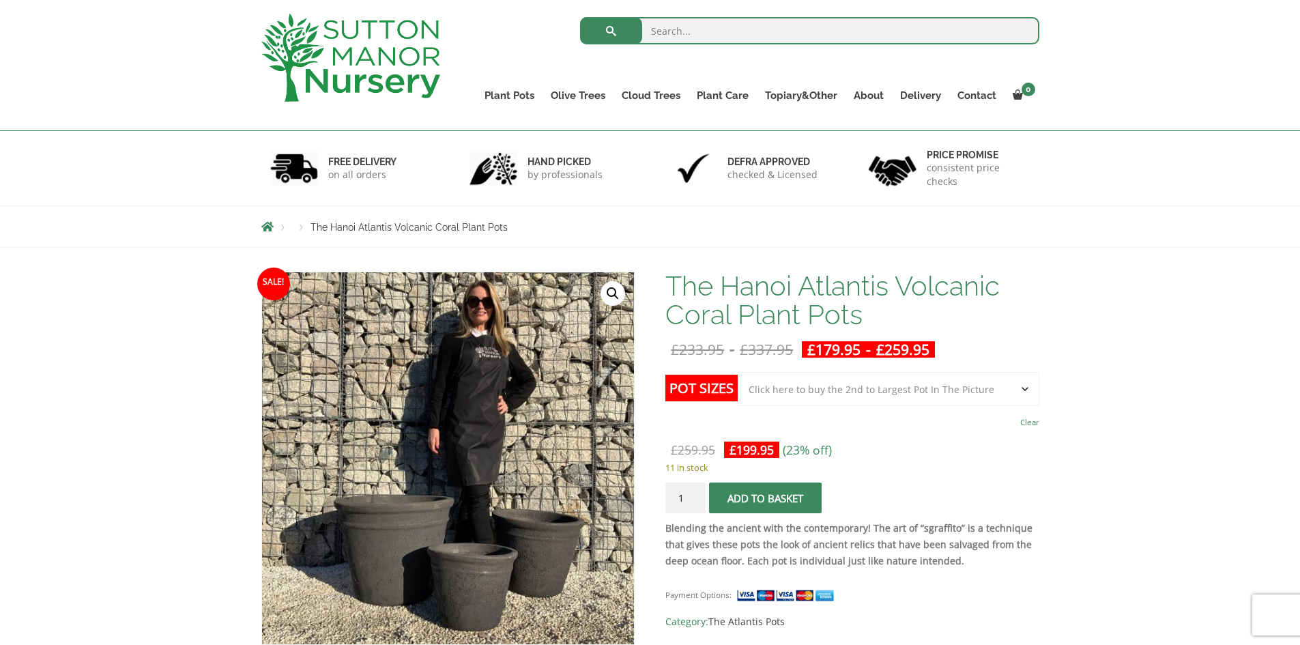
click at [308, 34] on img at bounding box center [350, 58] width 179 height 88
